Goal: Navigation & Orientation: Understand site structure

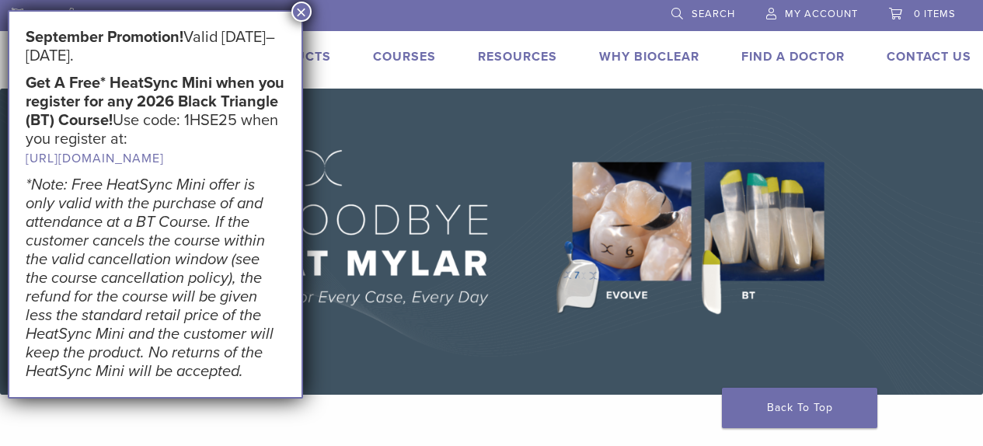
click at [294, 5] on button "×" at bounding box center [301, 12] width 20 height 20
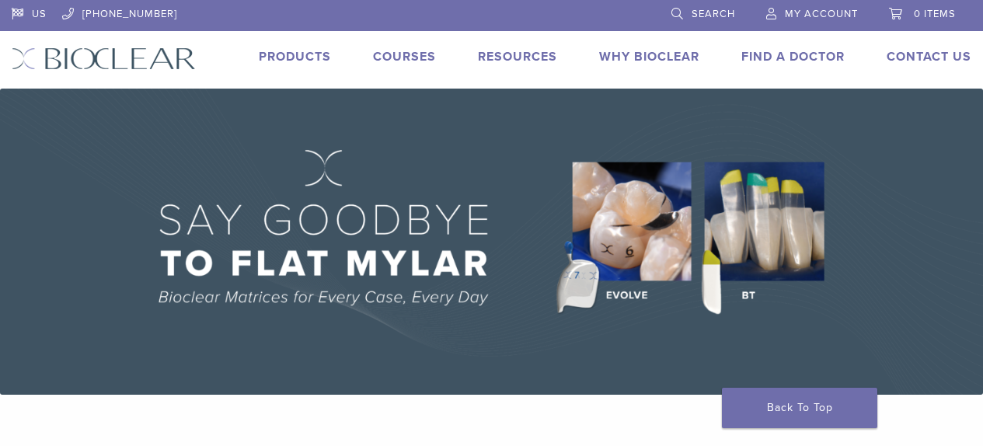
click at [797, 56] on link "Find A Doctor" at bounding box center [792, 57] width 103 height 16
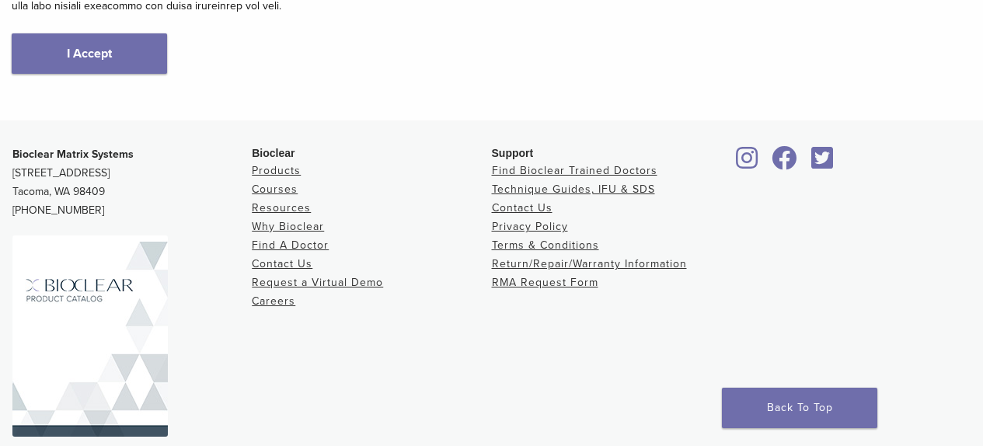
scroll to position [466, 0]
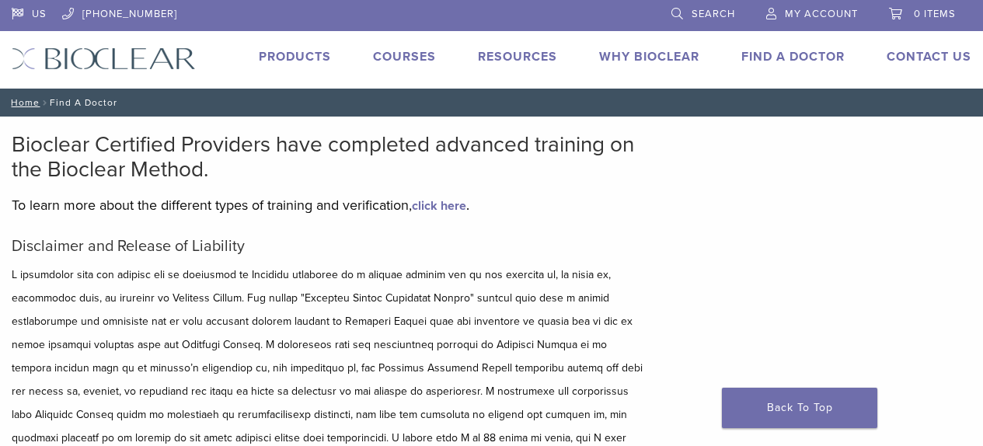
click at [313, 57] on link "Products" at bounding box center [295, 57] width 72 height 16
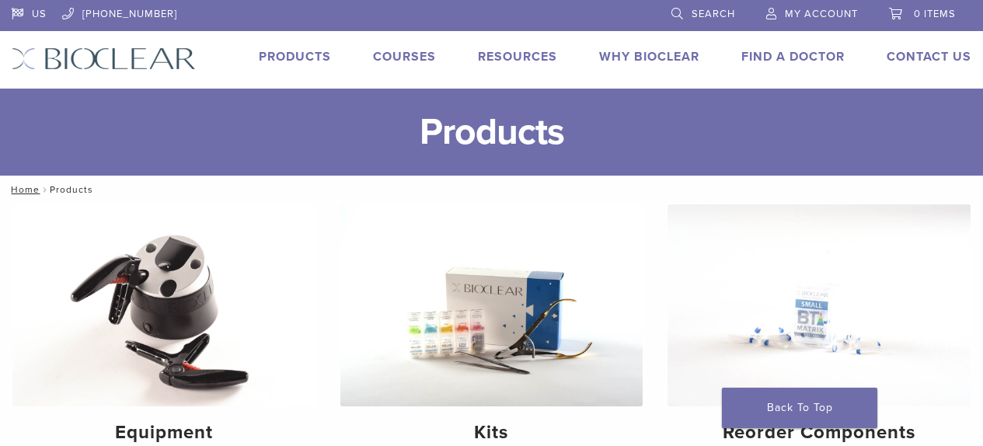
click at [387, 54] on link "Courses" at bounding box center [404, 57] width 63 height 16
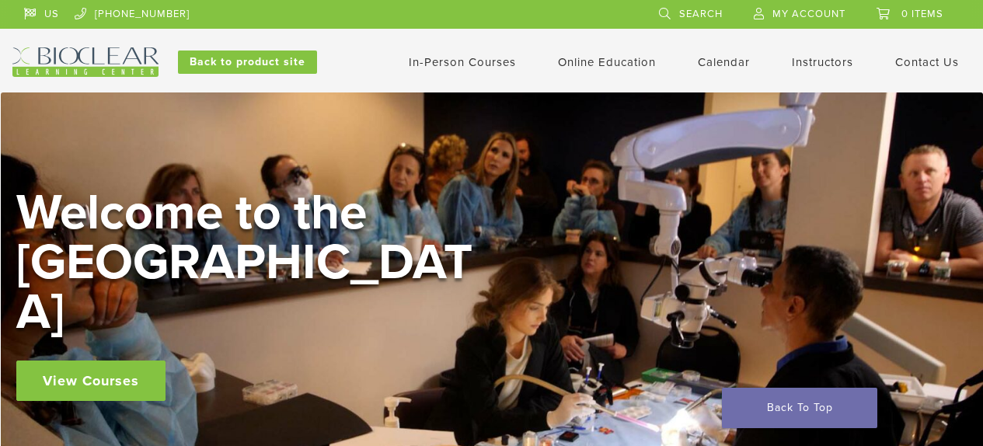
click at [806, 61] on link "Instructors" at bounding box center [822, 62] width 61 height 14
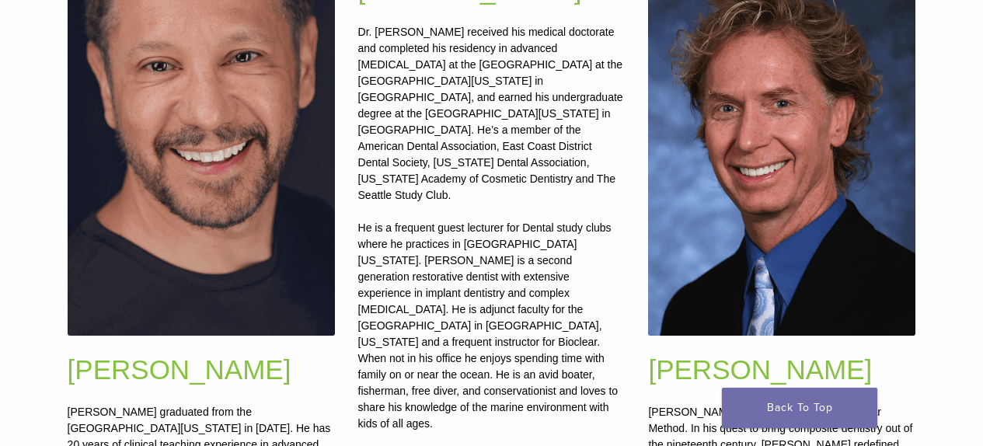
scroll to position [466, 0]
